Goal: Navigation & Orientation: Find specific page/section

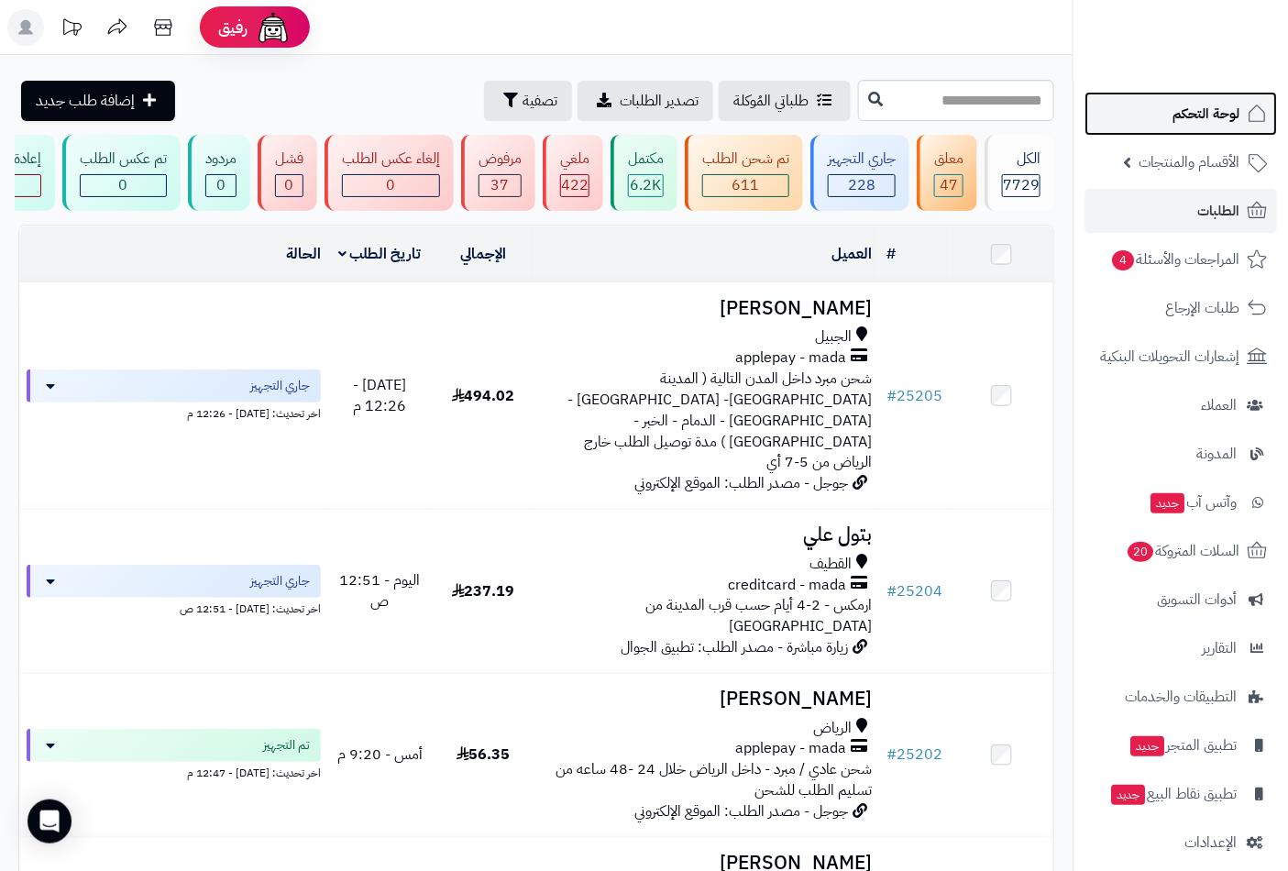
click at [1227, 114] on span "لوحة التحكم" at bounding box center [1206, 114] width 67 height 26
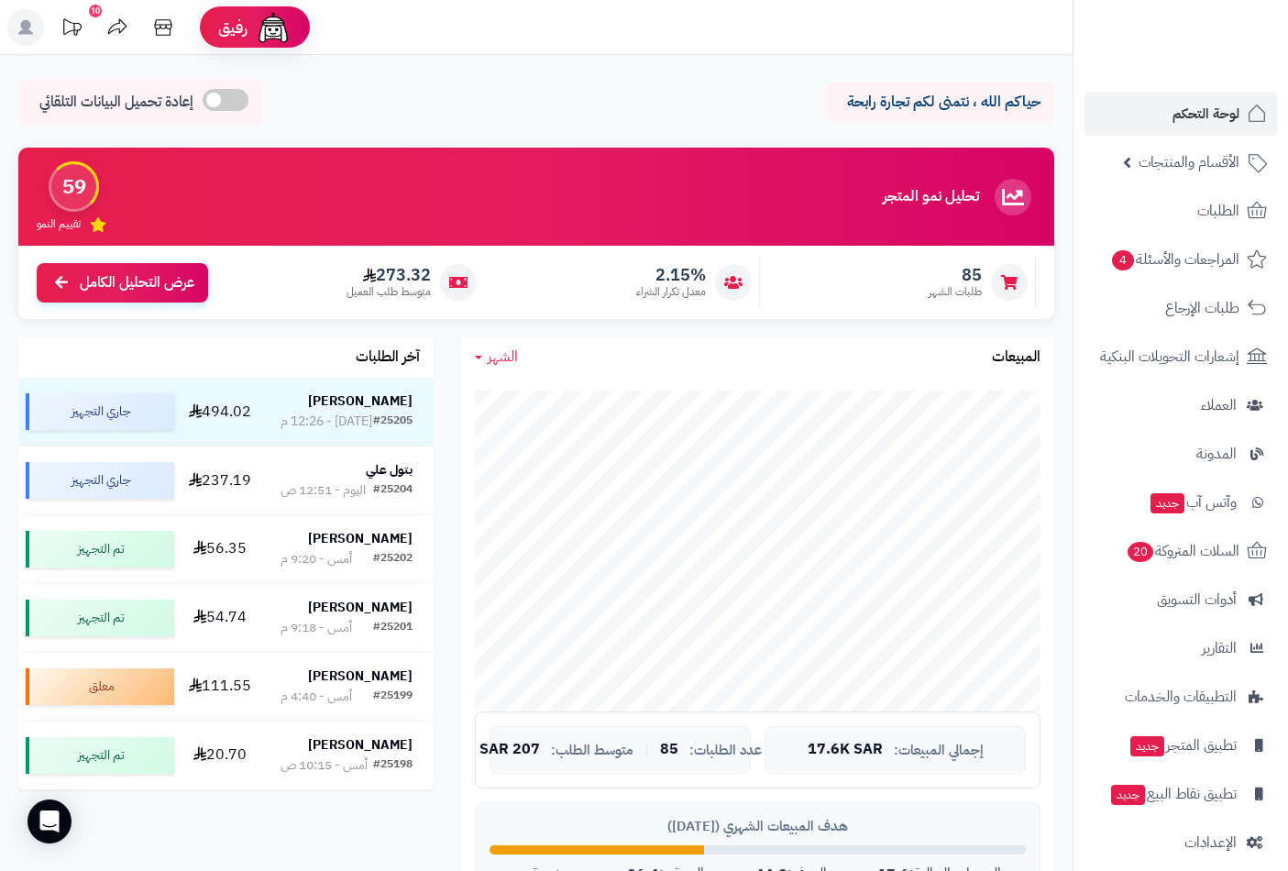
scroll to position [84, 0]
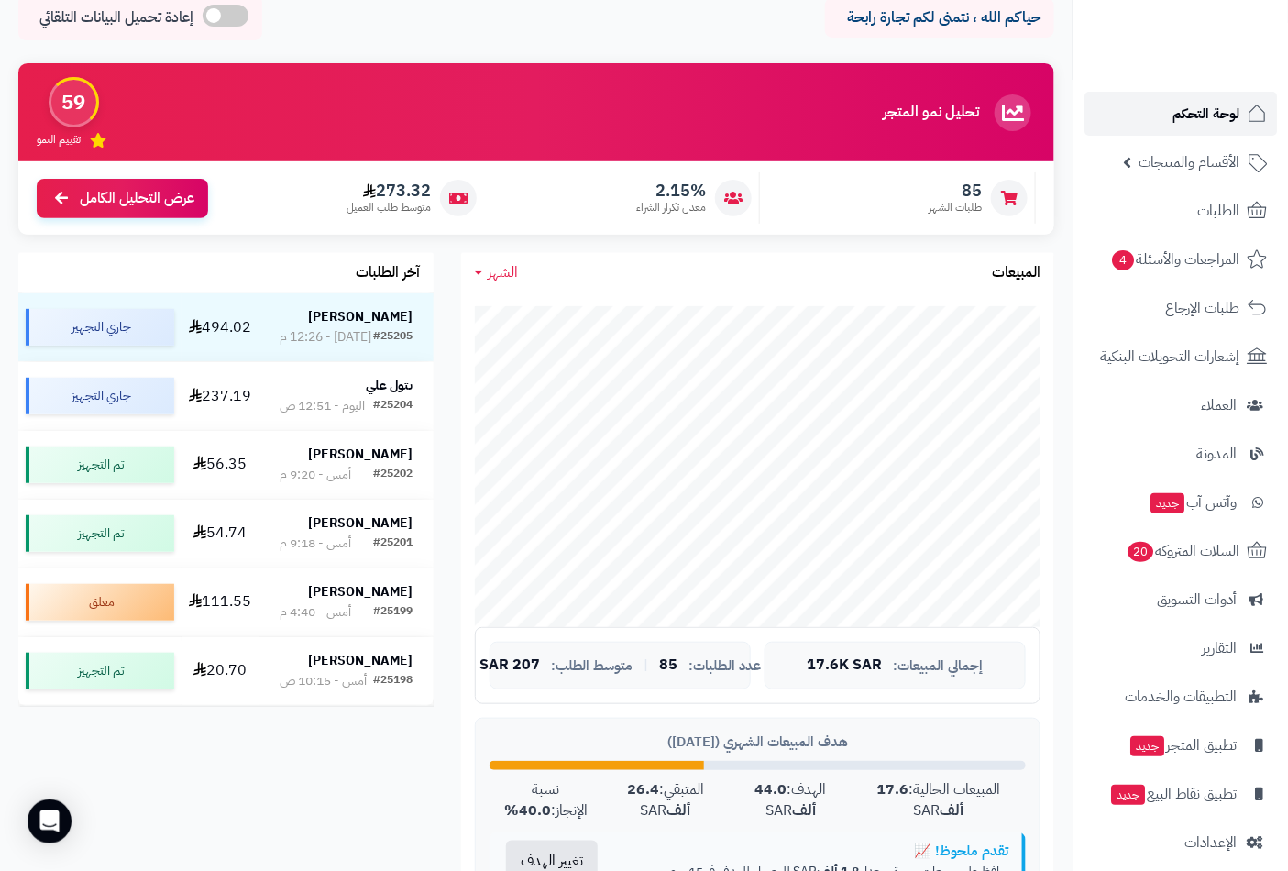
click at [1211, 116] on span "لوحة التحكم" at bounding box center [1206, 114] width 67 height 26
